Goal: Task Accomplishment & Management: Use online tool/utility

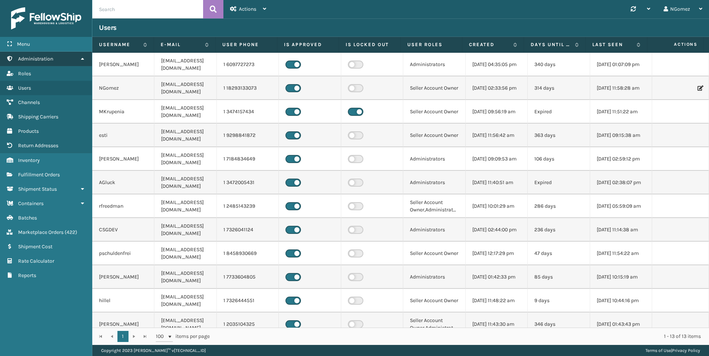
click at [59, 59] on link "Administration" at bounding box center [46, 59] width 92 height 14
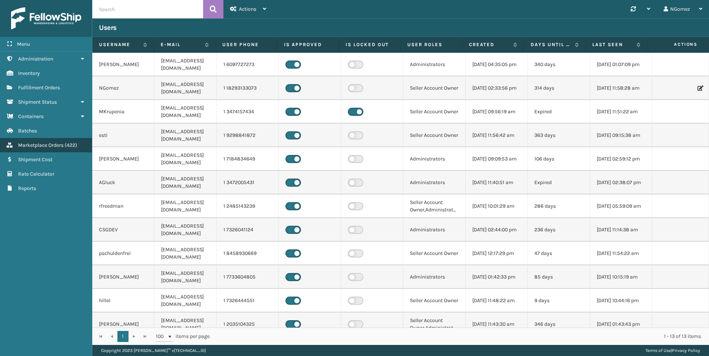
click at [52, 145] on span "Marketplace Orders" at bounding box center [40, 145] width 45 height 6
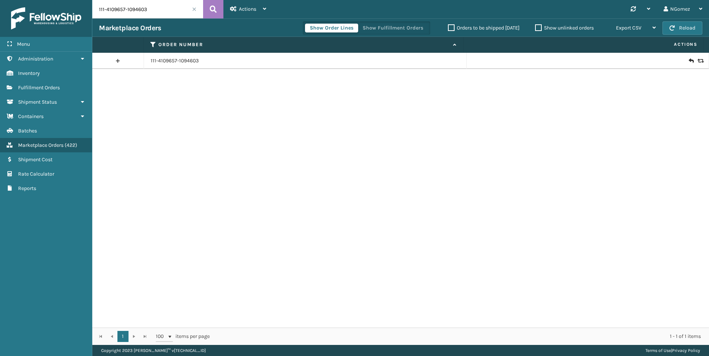
click at [123, 13] on input "111-4109657-1094603" at bounding box center [147, 9] width 111 height 18
click at [123, 12] on input "111-4109657-1094603" at bounding box center [147, 9] width 111 height 18
paste input "4-5583461-9869809"
type input "114-5583461-9869809"
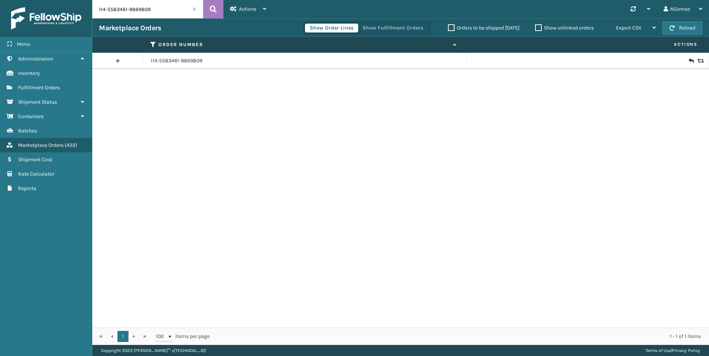
click at [689, 59] on icon at bounding box center [691, 60] width 4 height 7
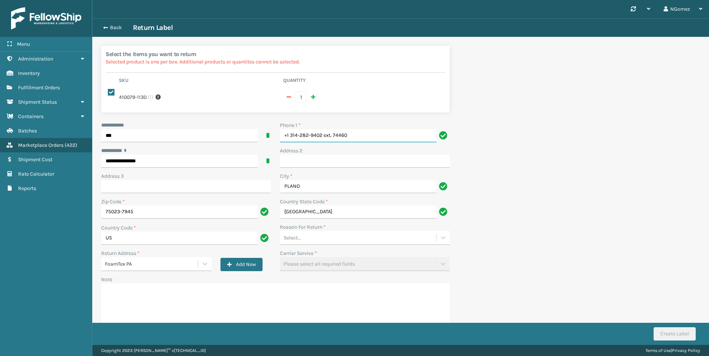
drag, startPoint x: 385, startPoint y: 132, endPoint x: 322, endPoint y: 136, distance: 62.9
click at [322, 136] on div "Phone 1 * +1 314-282-9402 ext. 74460" at bounding box center [364, 133] width 179 height 25
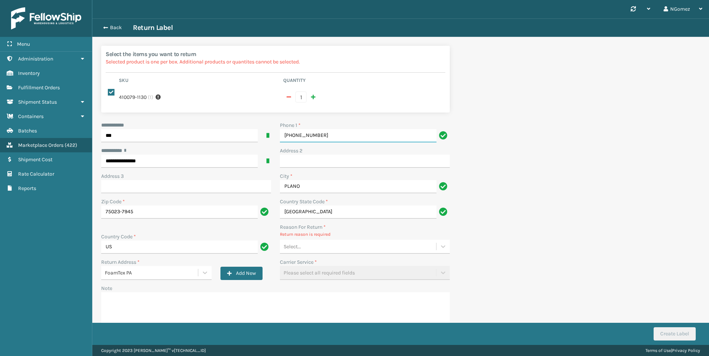
type input "[PHONE_NUMBER]"
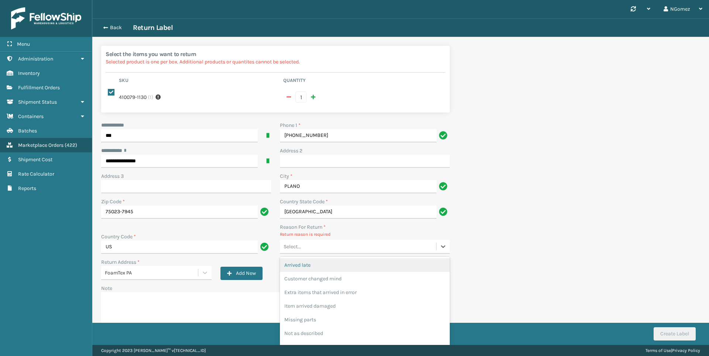
click at [332, 241] on div "Select..." at bounding box center [358, 247] width 156 height 12
click at [332, 272] on div "Customer changed mind" at bounding box center [365, 279] width 170 height 14
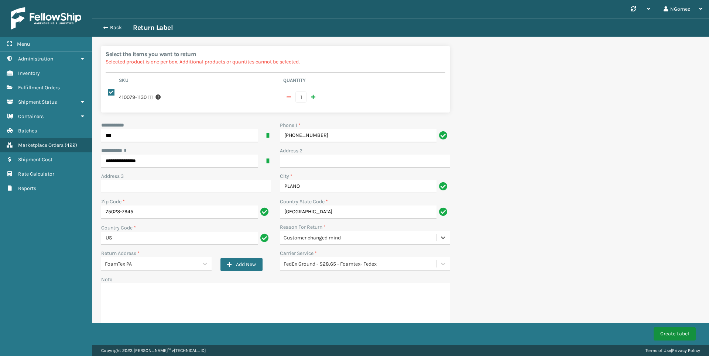
click at [673, 335] on button "Create Label" at bounding box center [675, 334] width 42 height 13
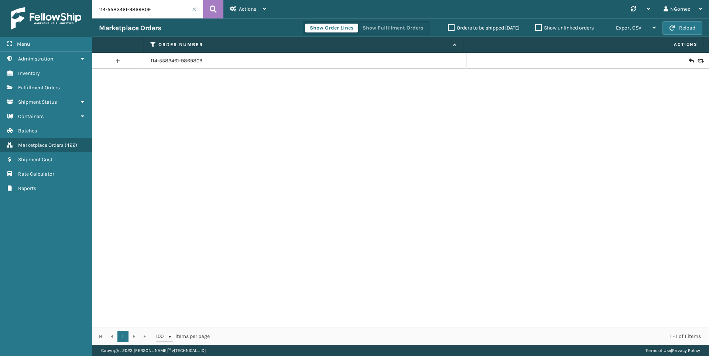
drag, startPoint x: 405, startPoint y: 124, endPoint x: 415, endPoint y: 122, distance: 10.2
click at [406, 124] on div "114-5583461-9869809" at bounding box center [400, 190] width 617 height 275
click at [61, 86] on link "Fulfillment Orders" at bounding box center [46, 87] width 92 height 14
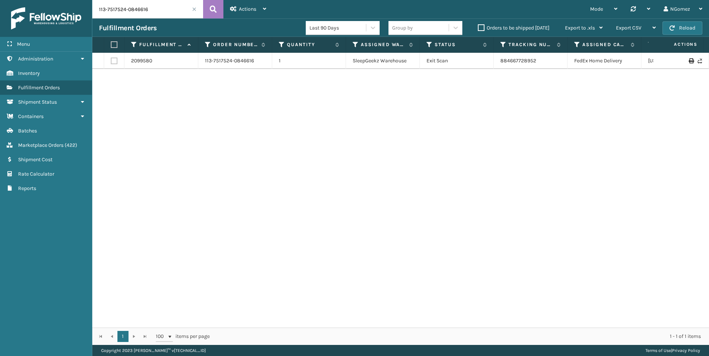
click at [146, 10] on input "113-7517524-0846616" at bounding box center [147, 9] width 111 height 18
paste input "2-1286285-0036243"
type input "112-1286285-0036243"
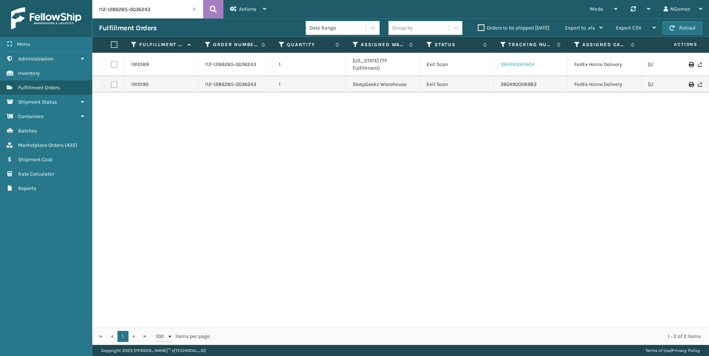
click at [524, 61] on link "390490061604" at bounding box center [517, 64] width 34 height 6
click at [521, 76] on td "390490058983" at bounding box center [531, 84] width 74 height 16
click at [523, 81] on link "390490058983" at bounding box center [518, 84] width 36 height 6
click at [50, 147] on span "Marketplace Orders" at bounding box center [40, 145] width 45 height 6
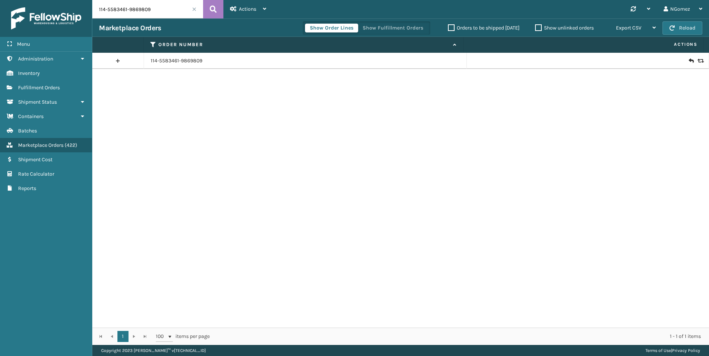
click at [133, 10] on input "114-5583461-9869809" at bounding box center [147, 9] width 111 height 18
paste input "1-1088387-4341065"
type input "111-1088387-4341065"
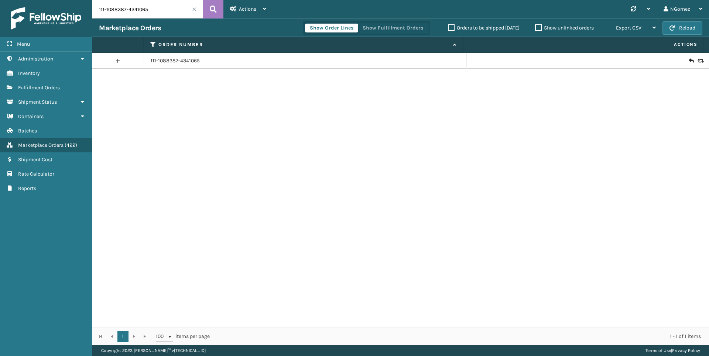
click at [689, 60] on icon at bounding box center [691, 60] width 4 height 7
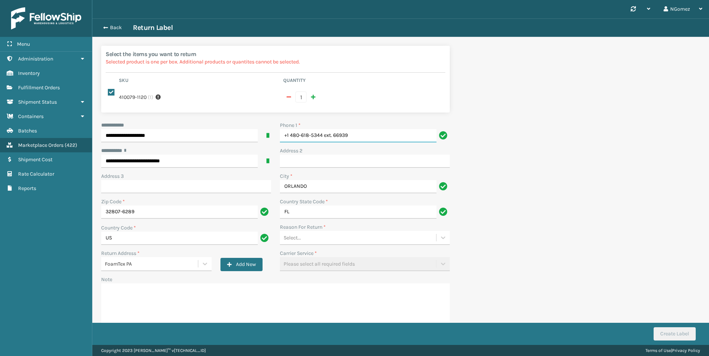
drag, startPoint x: 360, startPoint y: 129, endPoint x: 323, endPoint y: 128, distance: 37.3
click at [323, 129] on input "+1 480-618-5344 ext. 66939" at bounding box center [358, 135] width 157 height 13
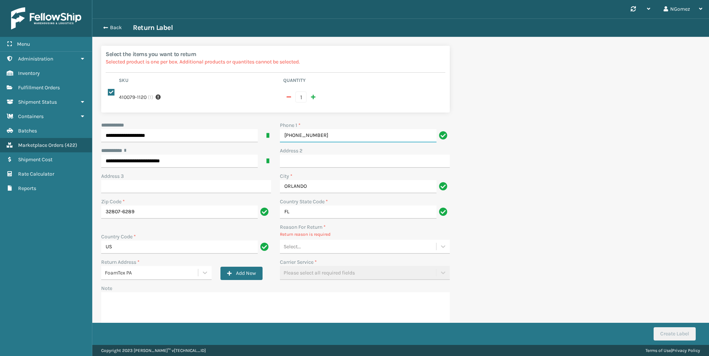
type input "[PHONE_NUMBER]"
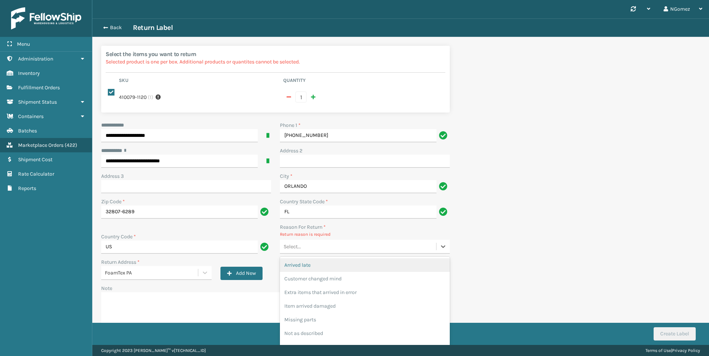
click at [342, 241] on div "Select..." at bounding box center [358, 247] width 156 height 12
click at [336, 272] on div "Customer changed mind" at bounding box center [365, 279] width 170 height 14
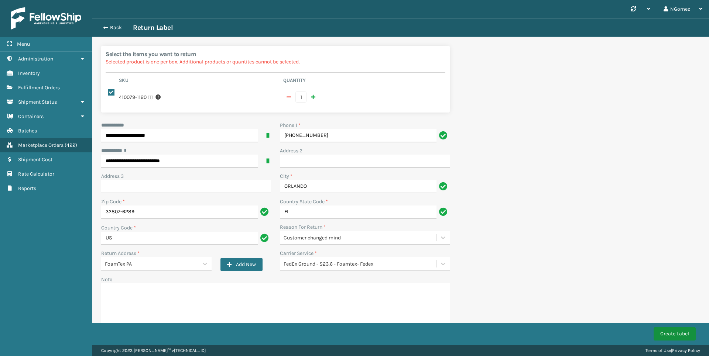
click at [681, 330] on button "Create Label" at bounding box center [675, 334] width 42 height 13
